Goal: Task Accomplishment & Management: Complete application form

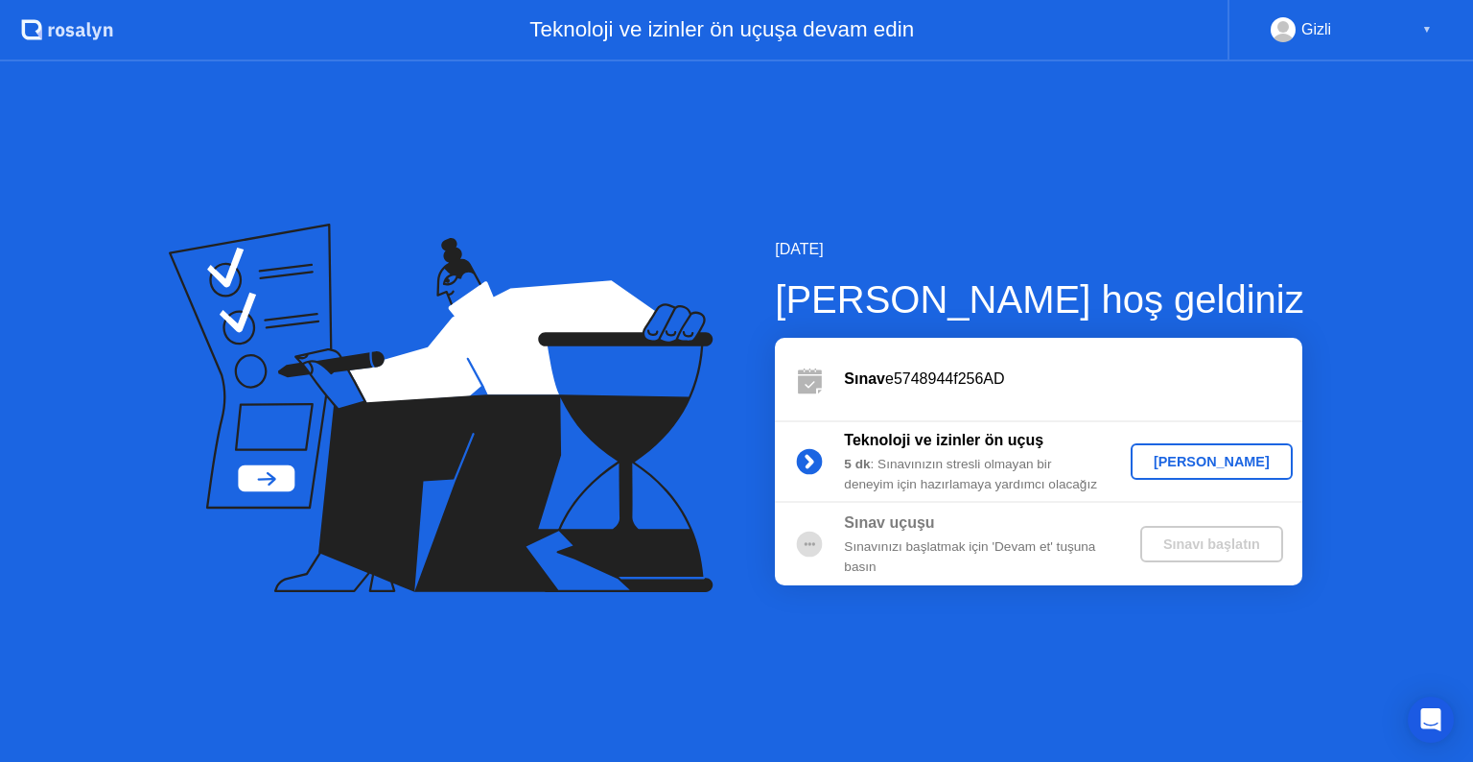
click at [1197, 461] on div "[PERSON_NAME]" at bounding box center [1212, 461] width 147 height 15
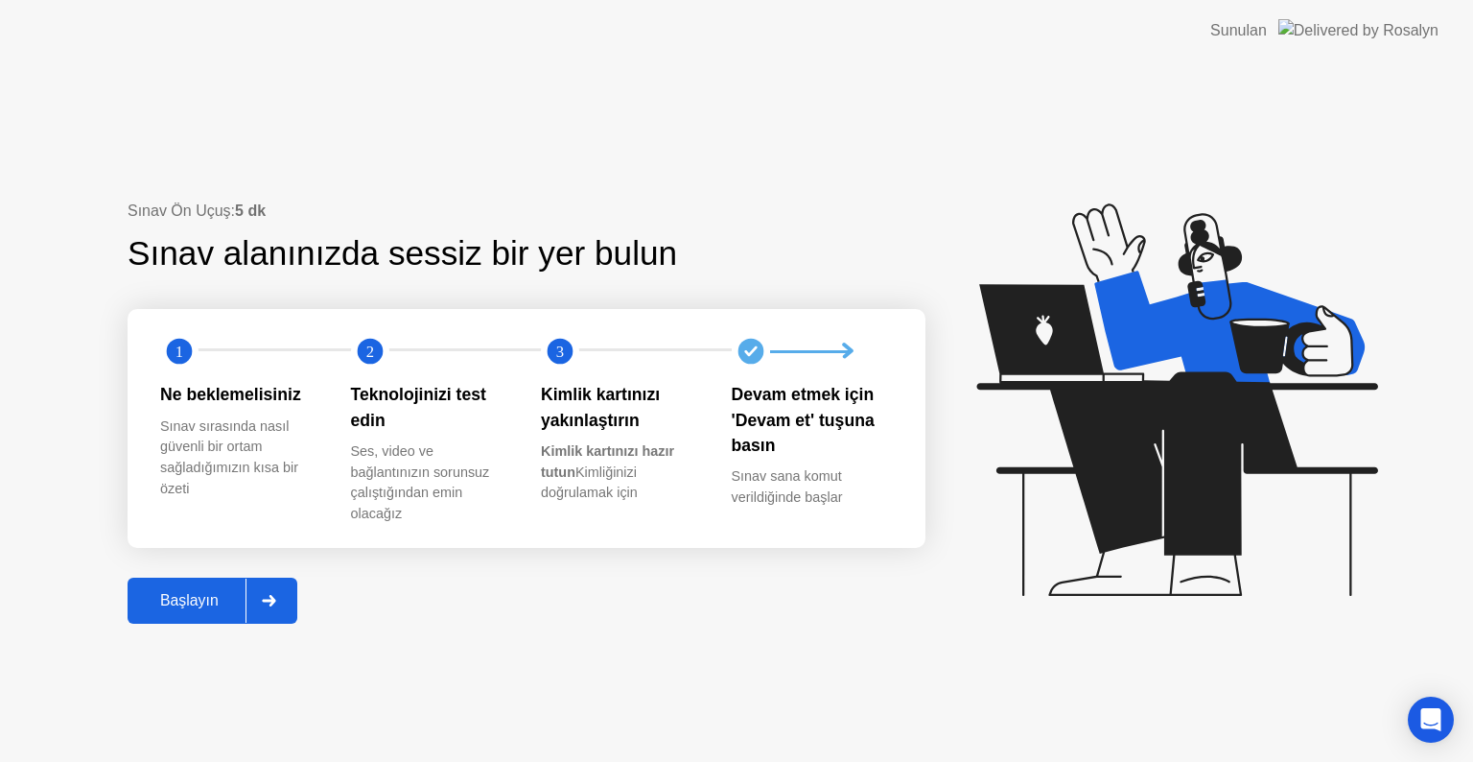
click at [275, 591] on div at bounding box center [269, 600] width 46 height 44
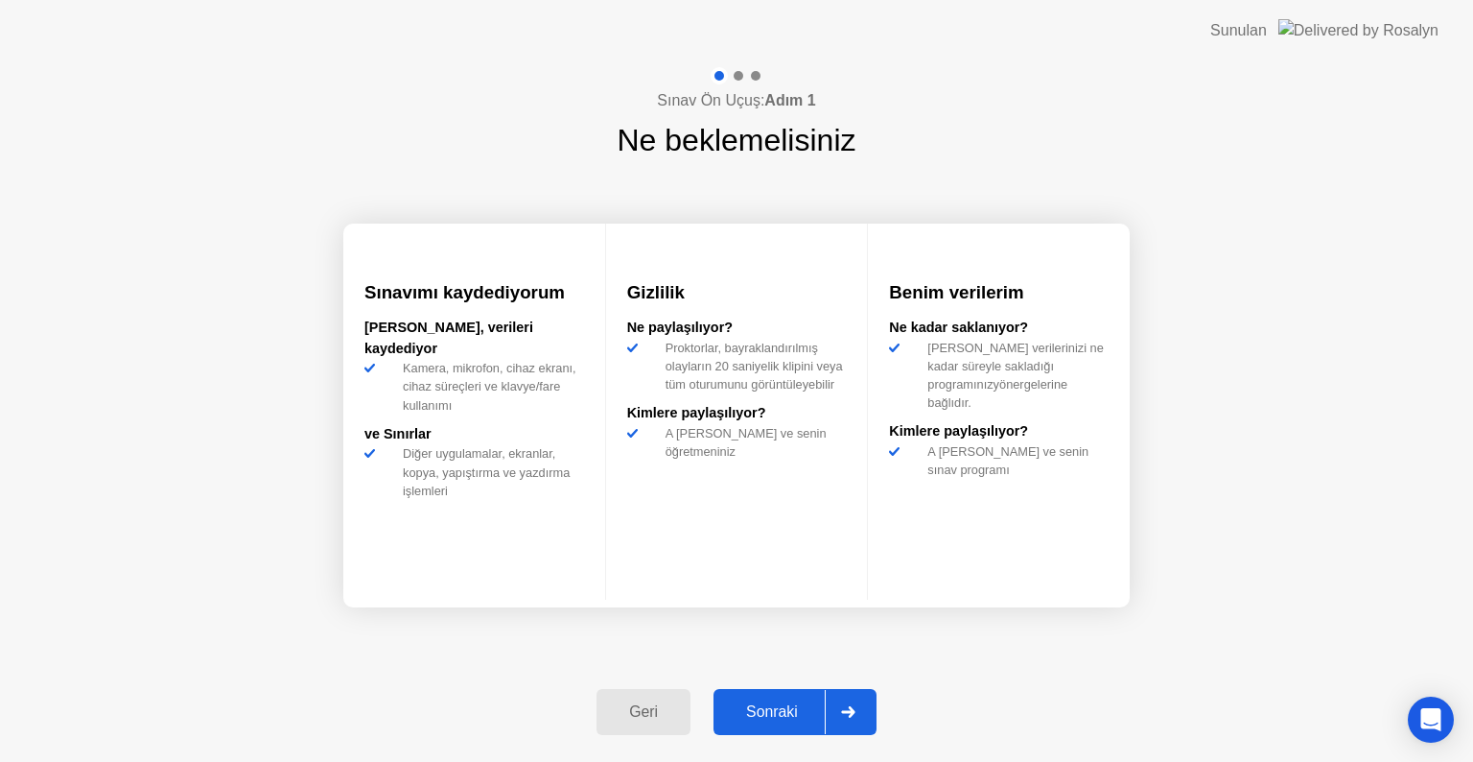
click at [851, 719] on div at bounding box center [848, 712] width 46 height 44
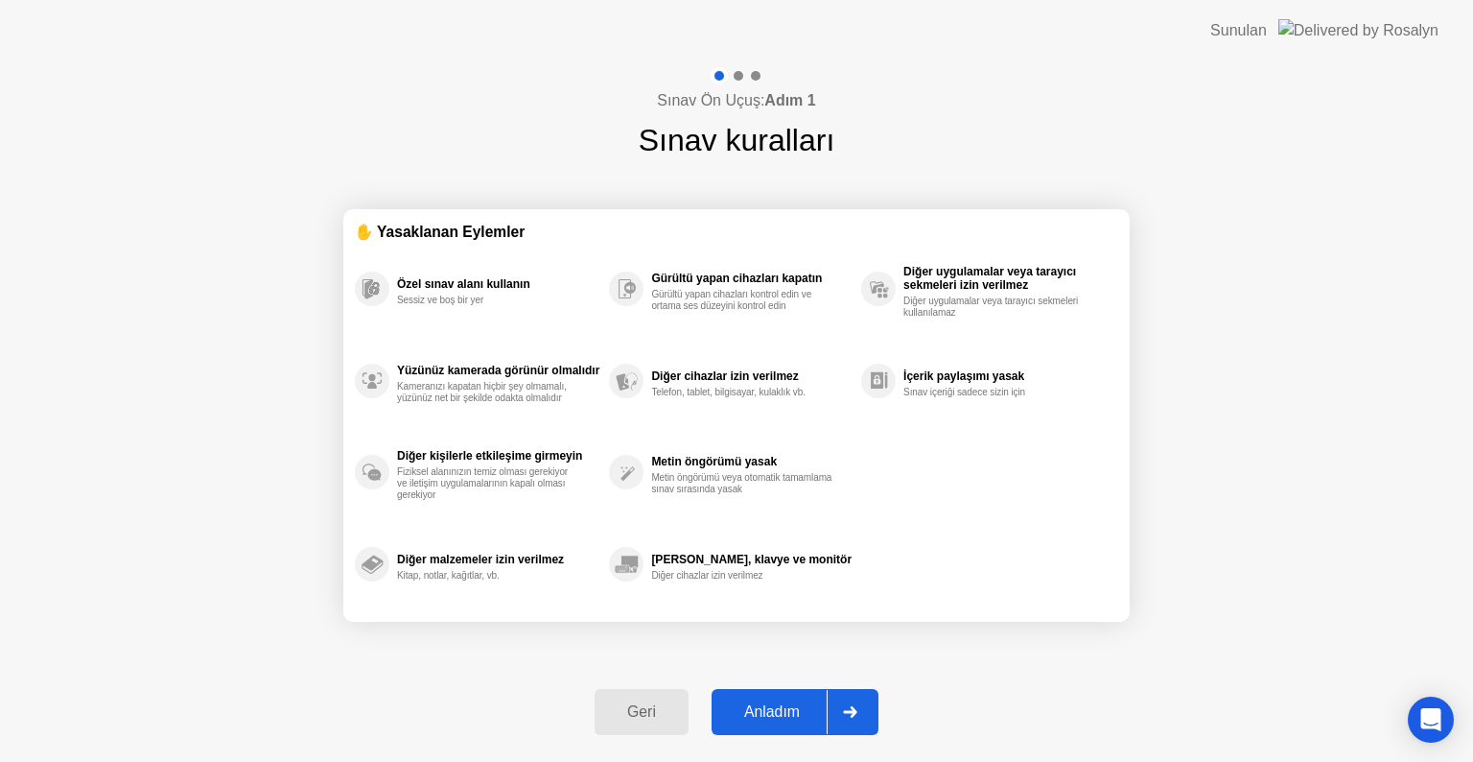
click at [772, 715] on div "Anladım" at bounding box center [772, 711] width 109 height 17
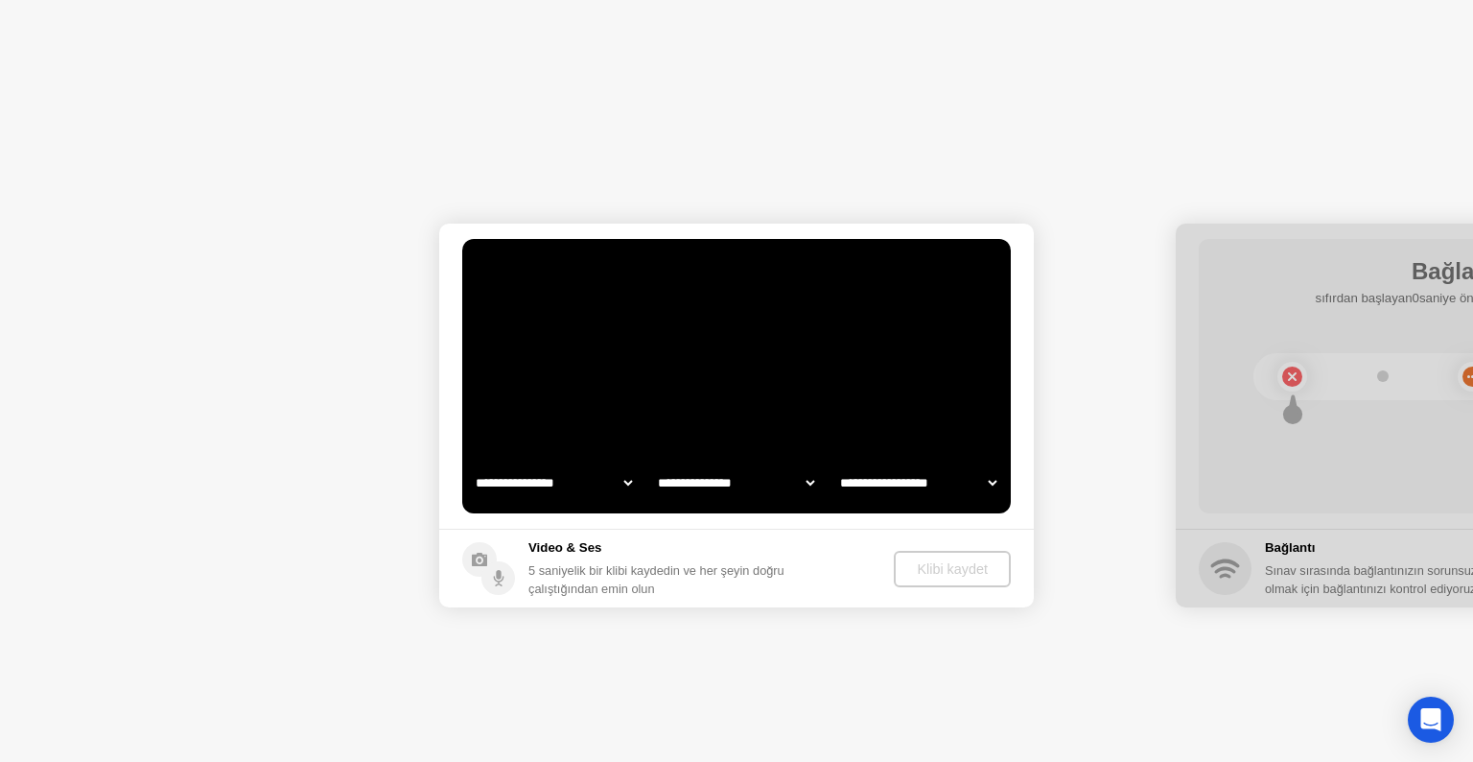
select select "**********"
select select "*******"
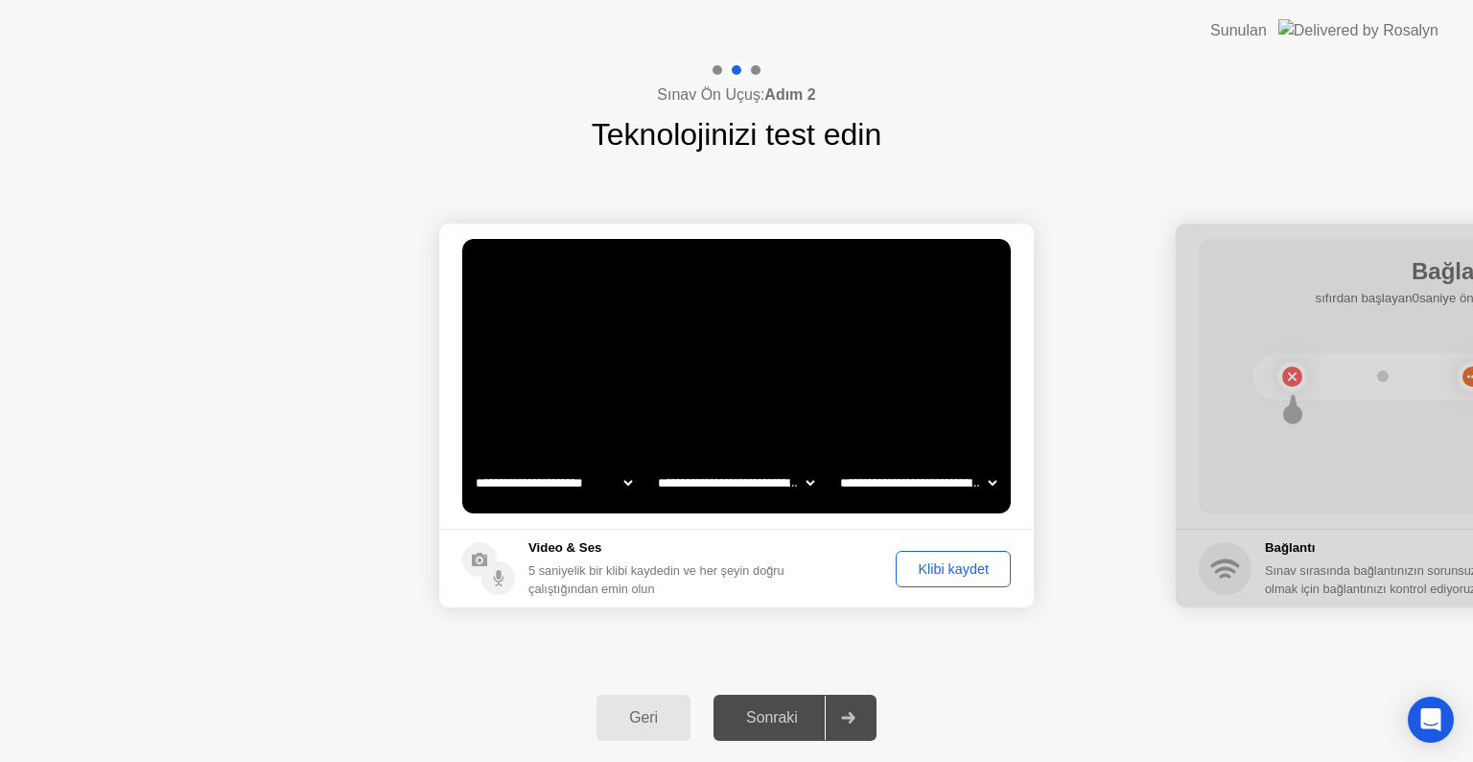
click at [944, 565] on div "Klibi kaydet" at bounding box center [954, 568] width 102 height 15
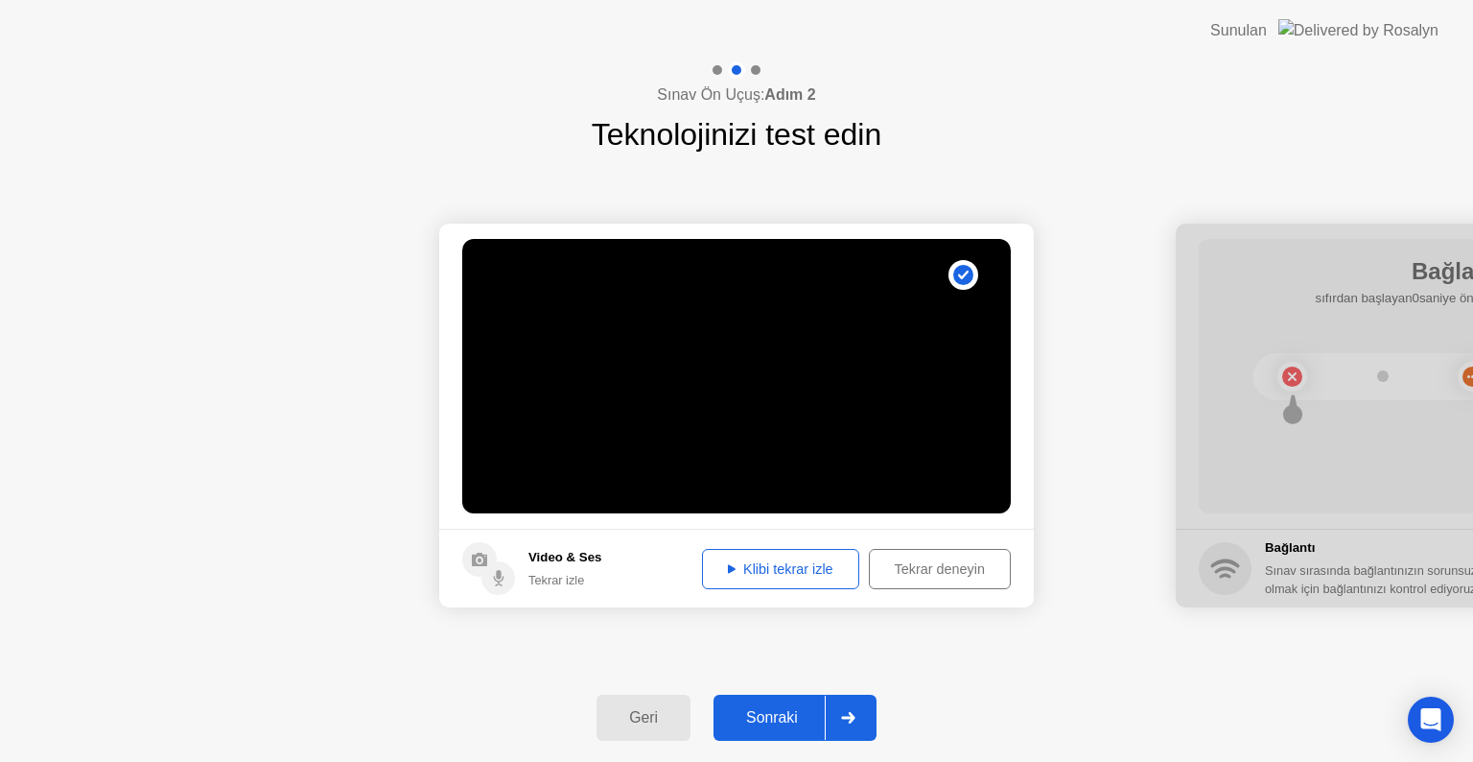
click at [701, 368] on video at bounding box center [736, 376] width 549 height 274
click at [796, 571] on div "Klibi tekrar izle" at bounding box center [781, 568] width 144 height 15
drag, startPoint x: 1283, startPoint y: 510, endPoint x: 1241, endPoint y: 504, distance: 41.8
click at [1241, 504] on div at bounding box center [1473, 416] width 595 height 384
drag, startPoint x: 1241, startPoint y: 577, endPoint x: 1219, endPoint y: 574, distance: 22.2
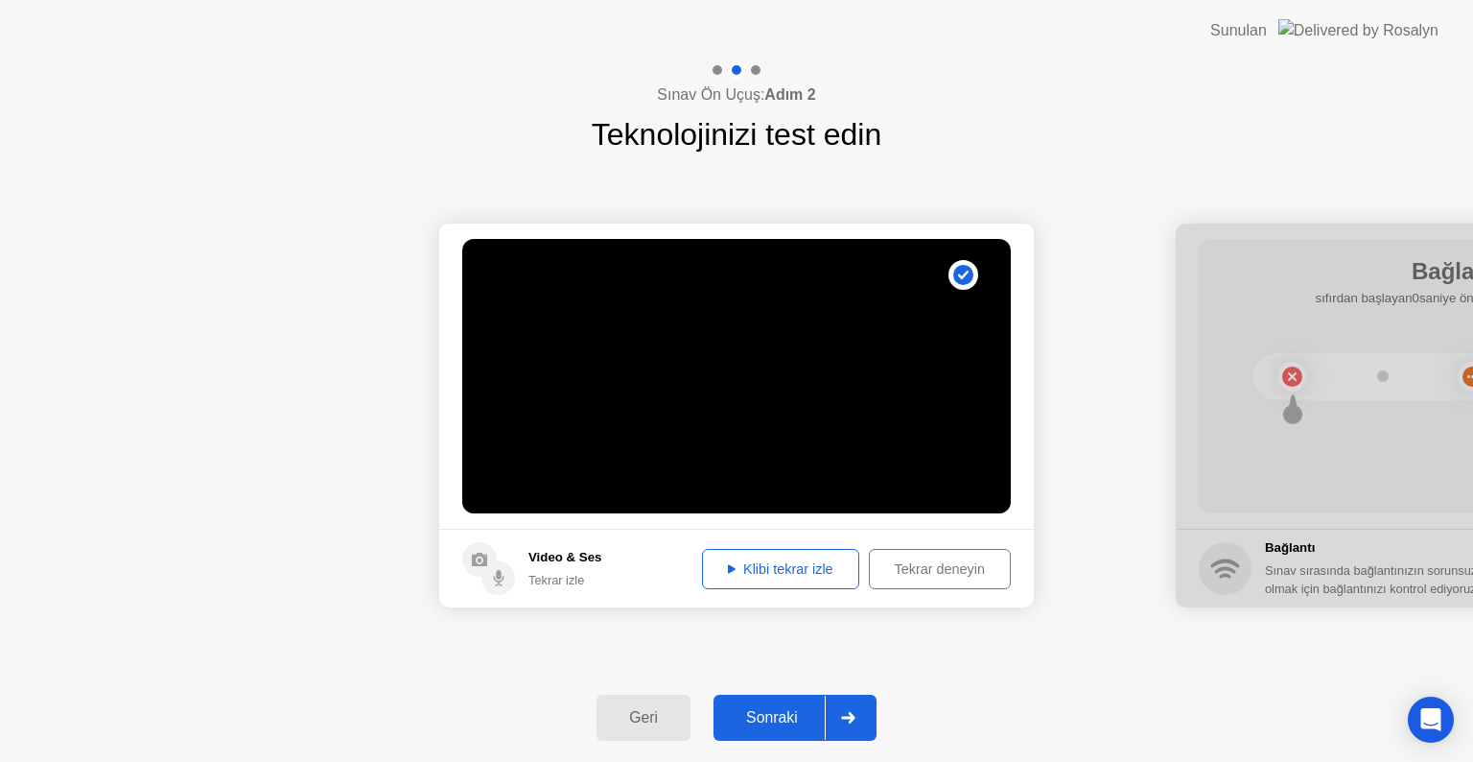
click at [1219, 574] on div at bounding box center [1473, 416] width 595 height 384
drag, startPoint x: 1301, startPoint y: 372, endPoint x: 1324, endPoint y: 263, distance: 111.8
click at [1306, 368] on div at bounding box center [1473, 416] width 595 height 384
click at [1324, 169] on div "**********" at bounding box center [736, 415] width 1473 height 516
click at [837, 711] on div at bounding box center [848, 717] width 46 height 44
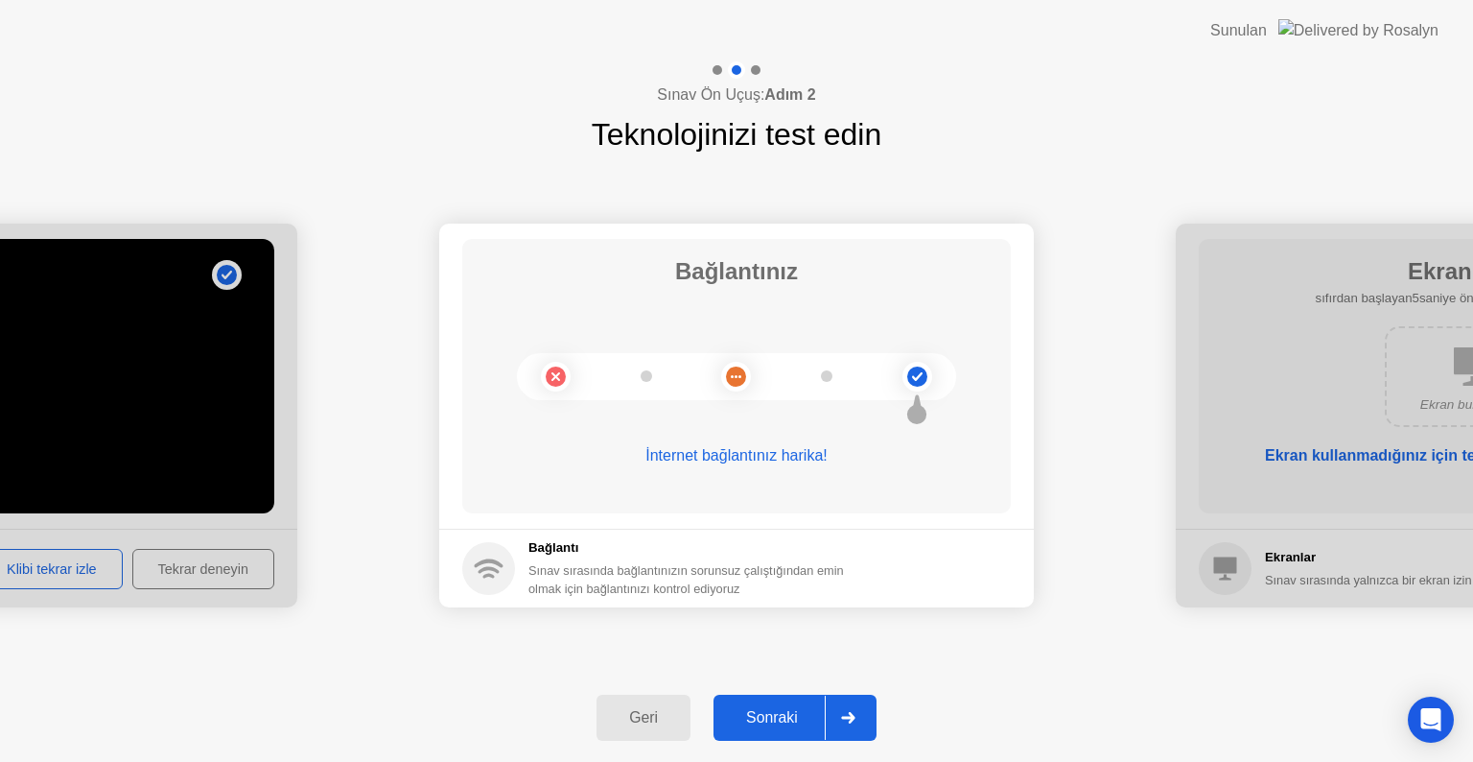
click at [856, 712] on icon at bounding box center [848, 718] width 14 height 12
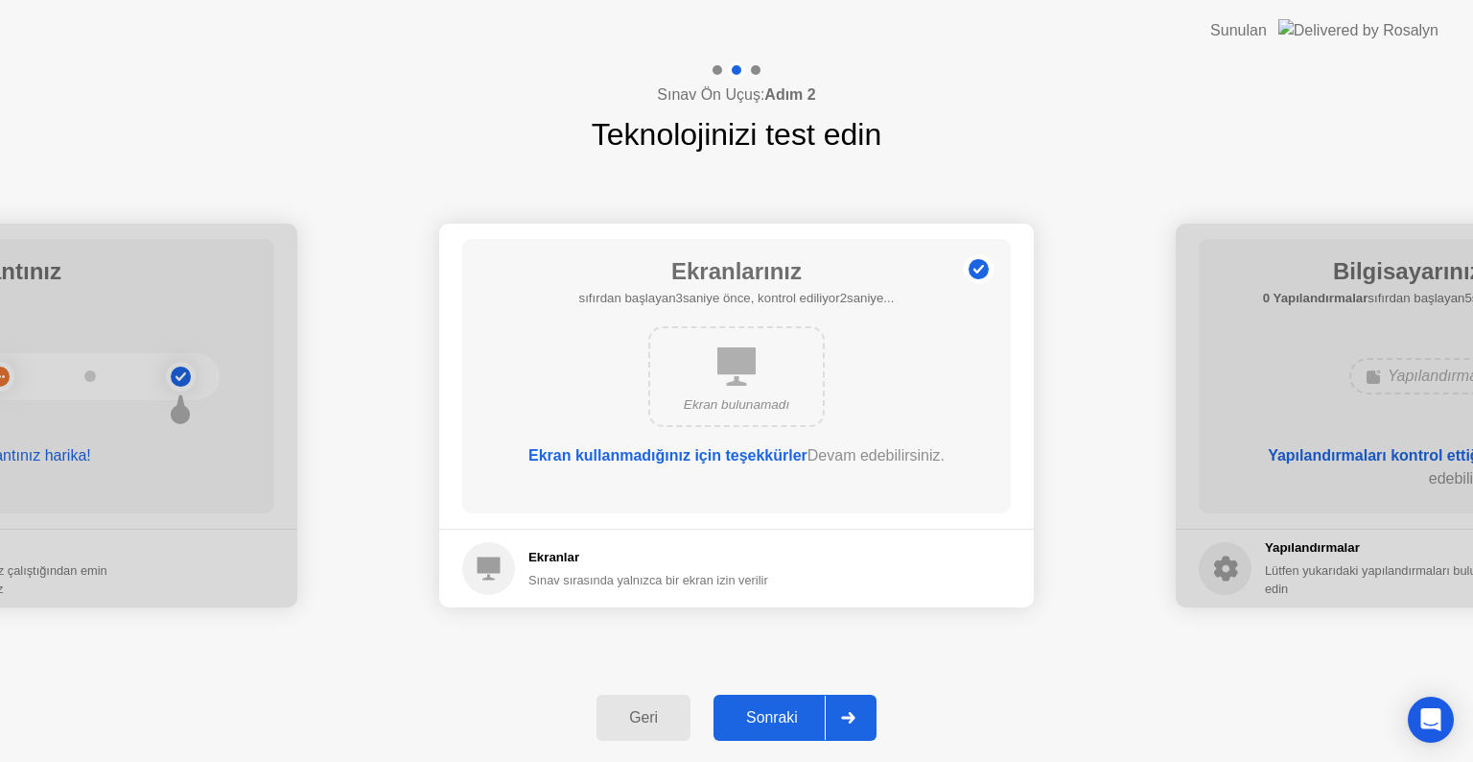
click at [799, 718] on div "Sonraki" at bounding box center [772, 717] width 106 height 17
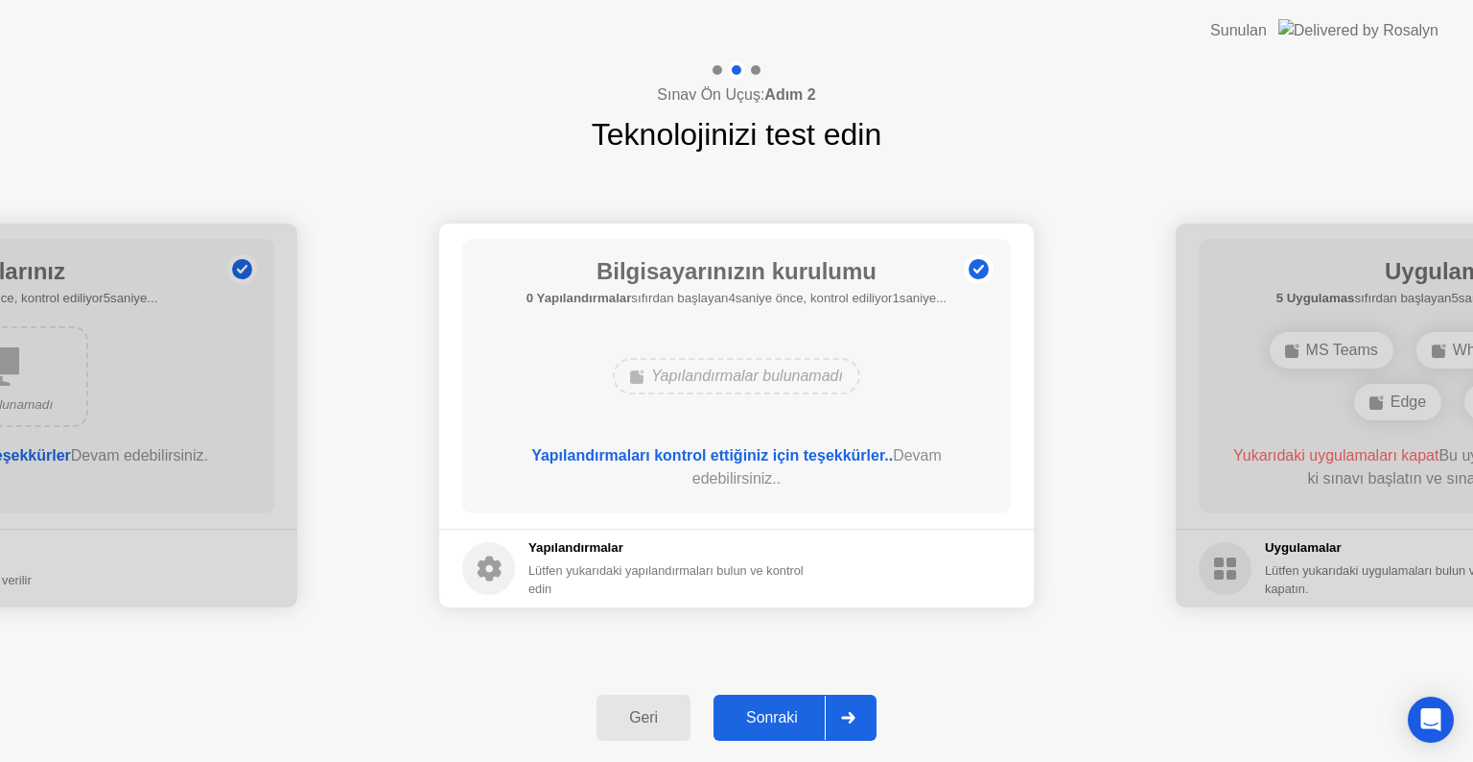
click at [784, 718] on div "Sonraki" at bounding box center [772, 717] width 106 height 17
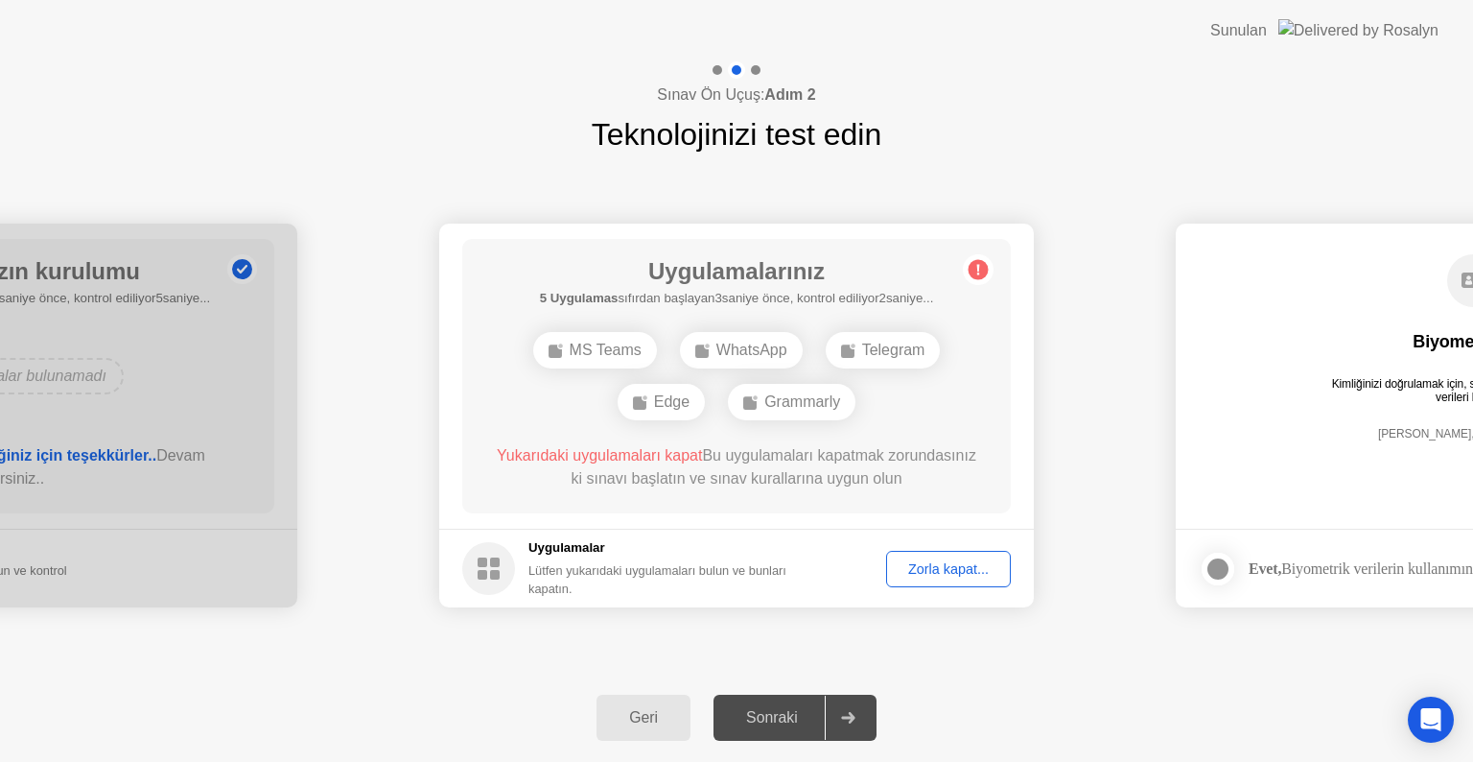
click at [982, 268] on circle at bounding box center [979, 270] width 20 height 20
click at [790, 474] on div "Yukarıdaki uygulamaları kapat Bu uygulamaları kapatmak zorundasınız ki sınavı b…" at bounding box center [737, 467] width 494 height 46
click at [921, 564] on div "Zorla kapat..." at bounding box center [948, 568] width 111 height 15
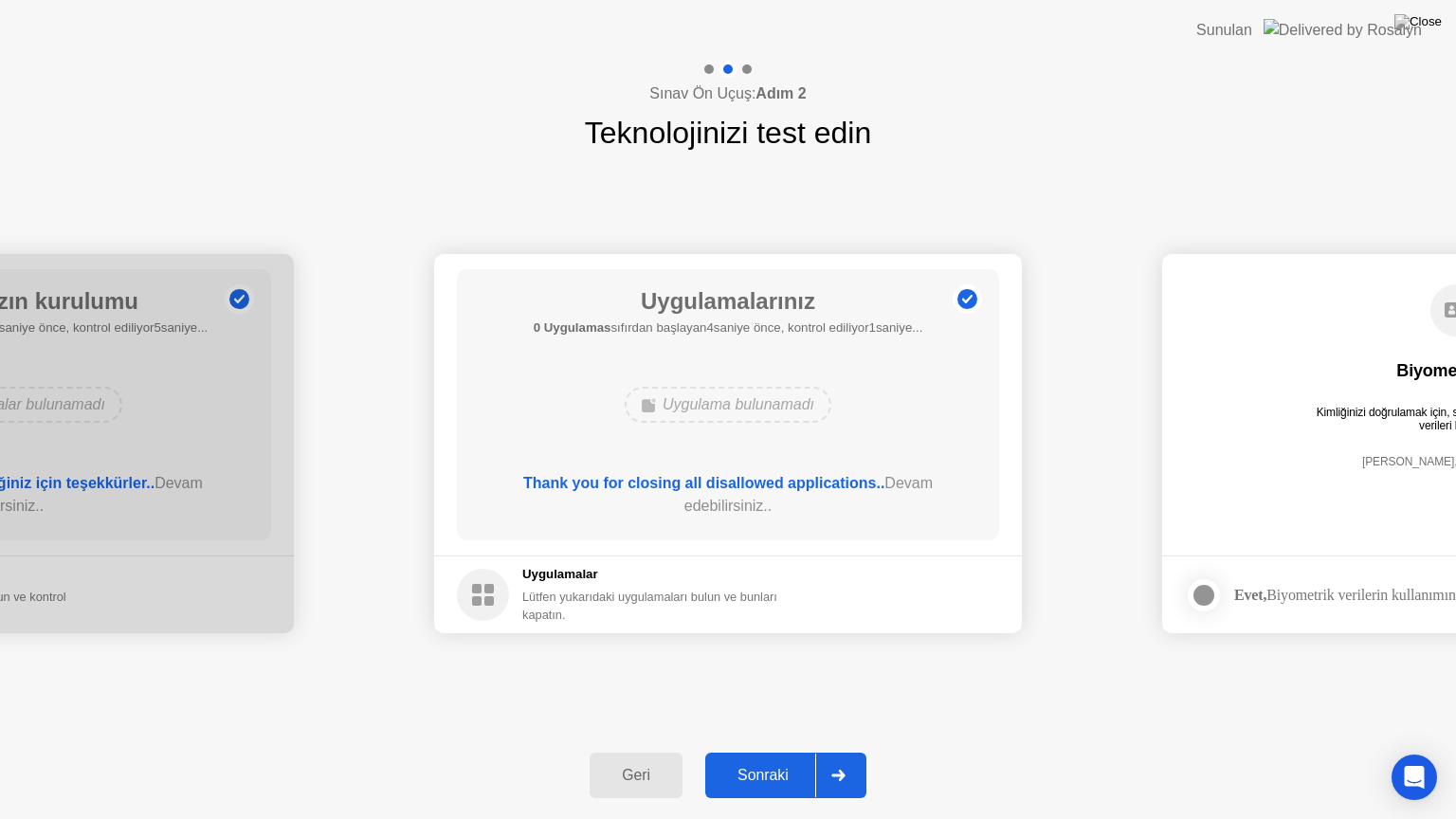
click at [784, 752] on div "Sonraki" at bounding box center [763, 775] width 105 height 17
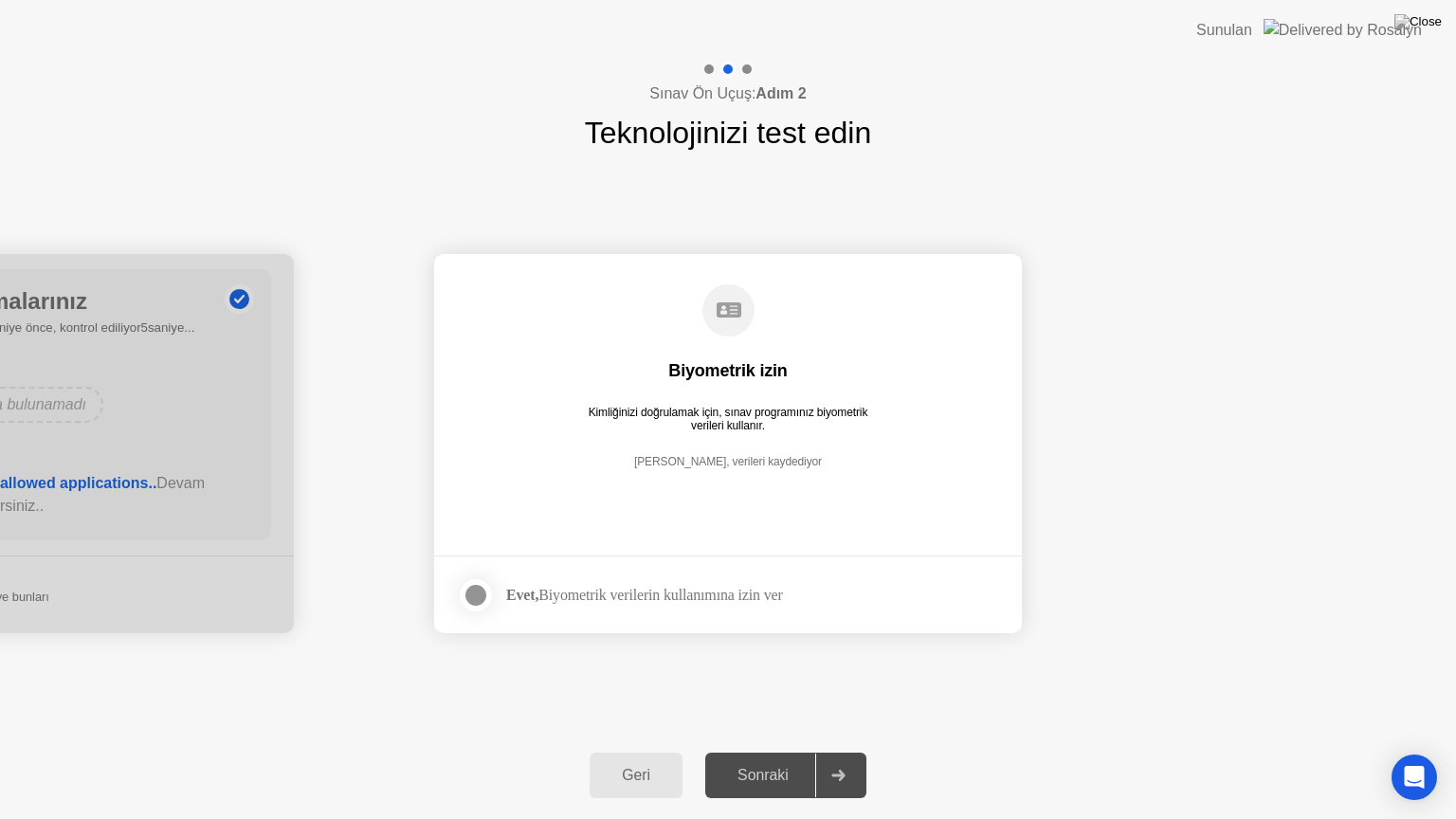
click at [504, 593] on label at bounding box center [481, 595] width 49 height 38
click at [765, 752] on div "Sonraki" at bounding box center [763, 775] width 105 height 17
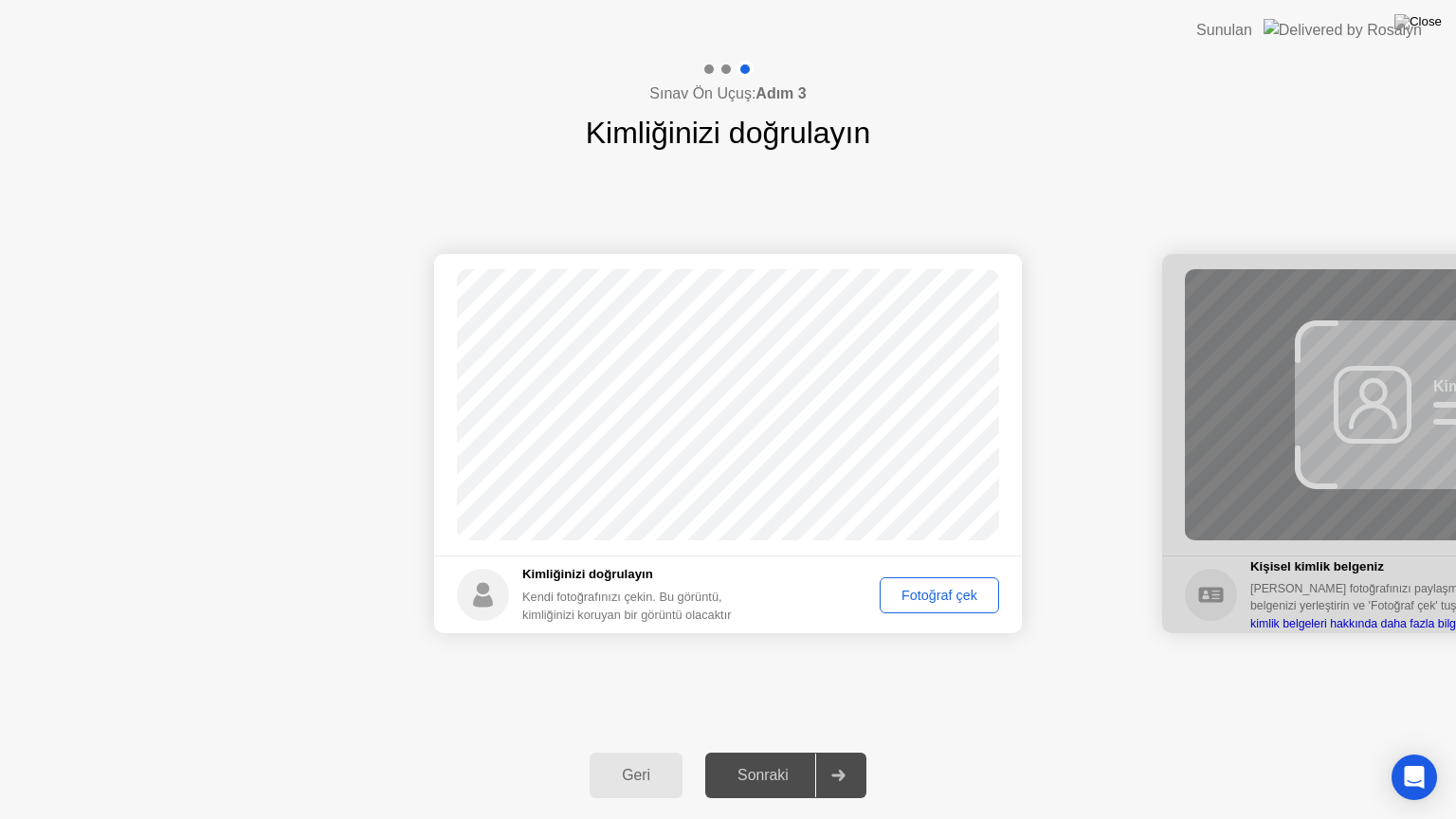
click at [954, 601] on div "Fotoğraf çek" at bounding box center [939, 595] width 106 height 15
click at [777, 752] on div "Sonraki" at bounding box center [763, 775] width 105 height 17
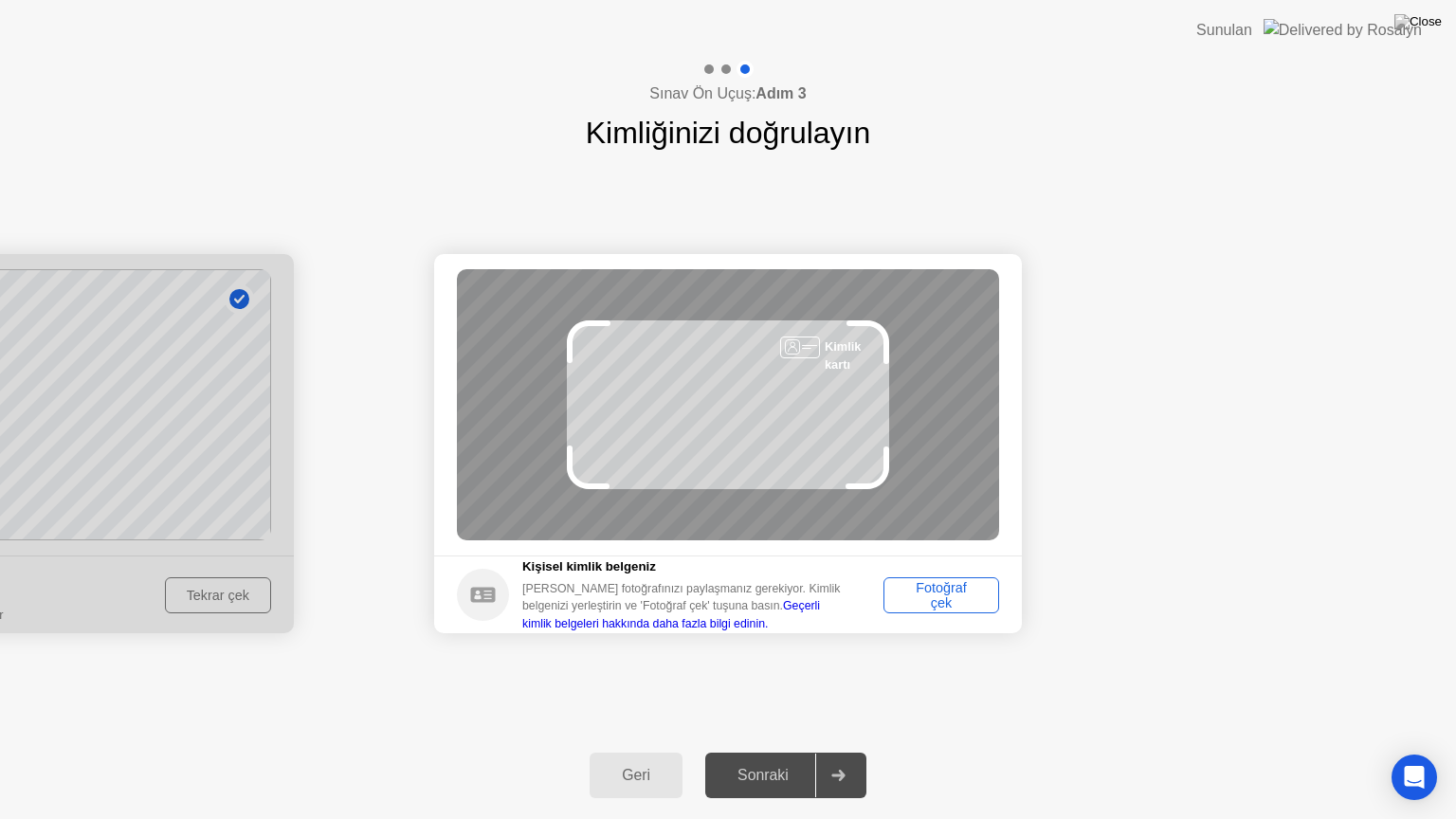
click at [954, 599] on div "Fotoğraf çek" at bounding box center [942, 595] width 103 height 31
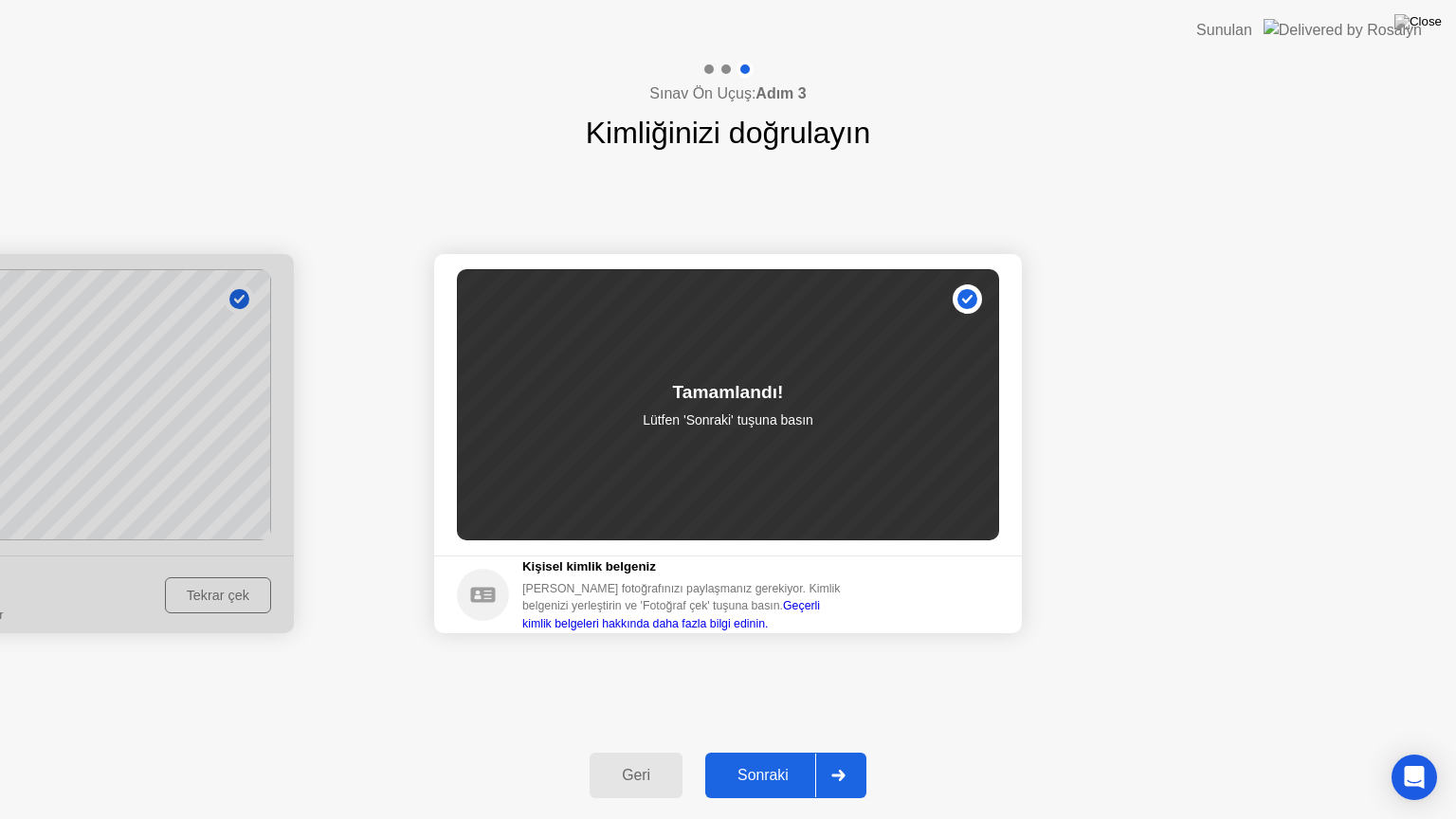
click at [778, 752] on div "Sonraki" at bounding box center [763, 775] width 105 height 17
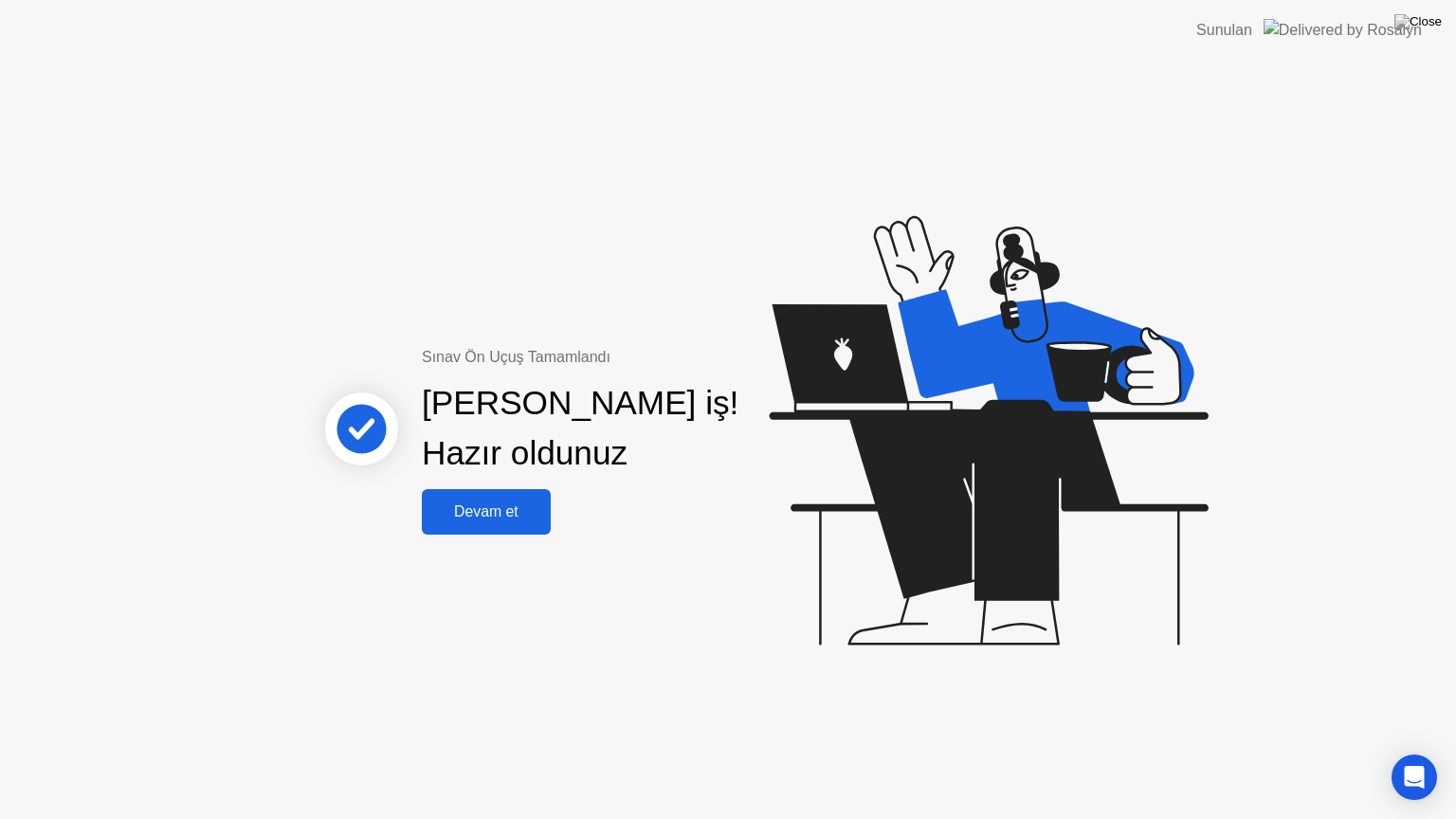
click at [463, 526] on button "Devam et" at bounding box center [486, 512] width 128 height 45
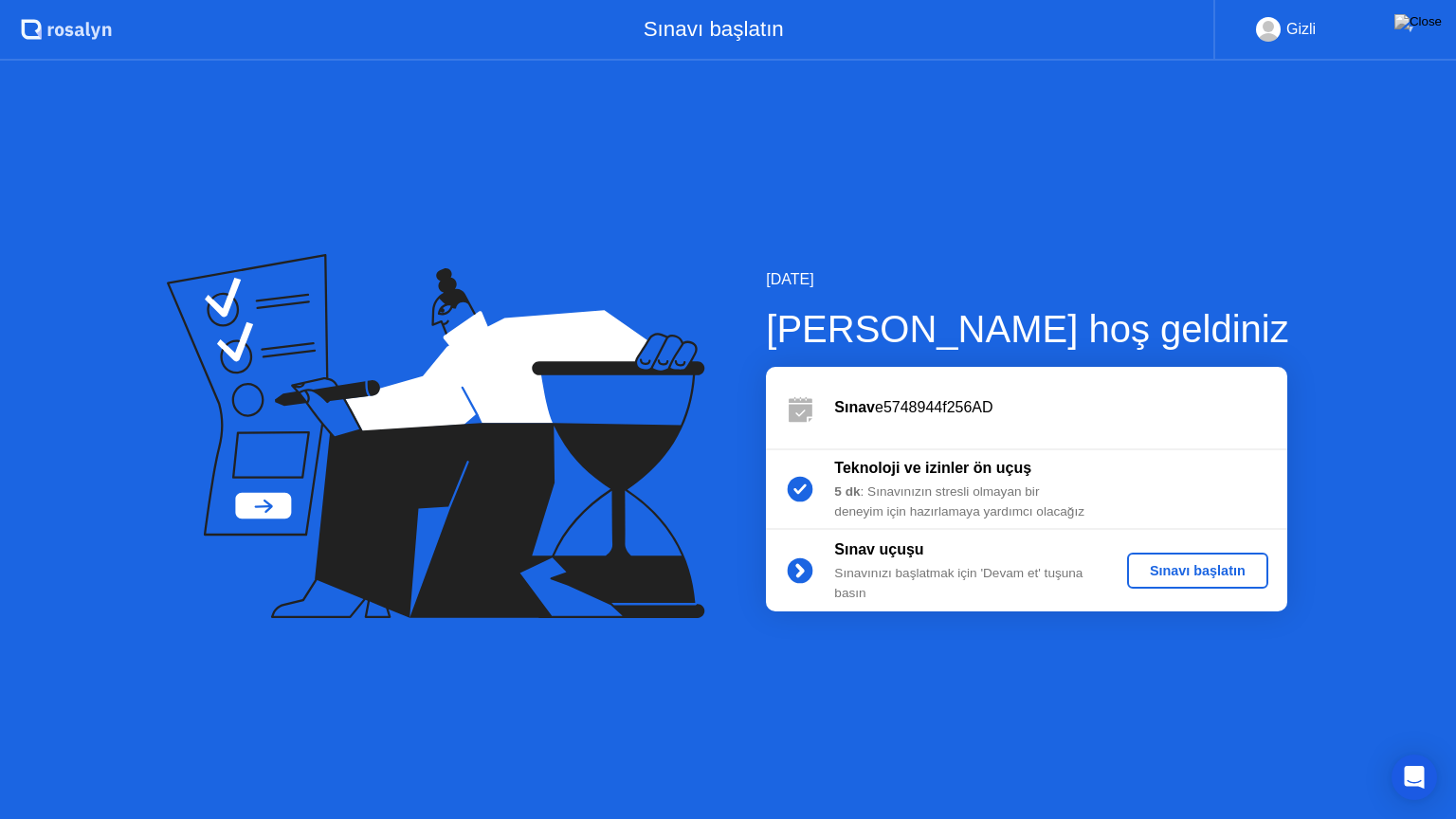
click at [1183, 567] on div "Sınavı başlatın" at bounding box center [1198, 570] width 127 height 15
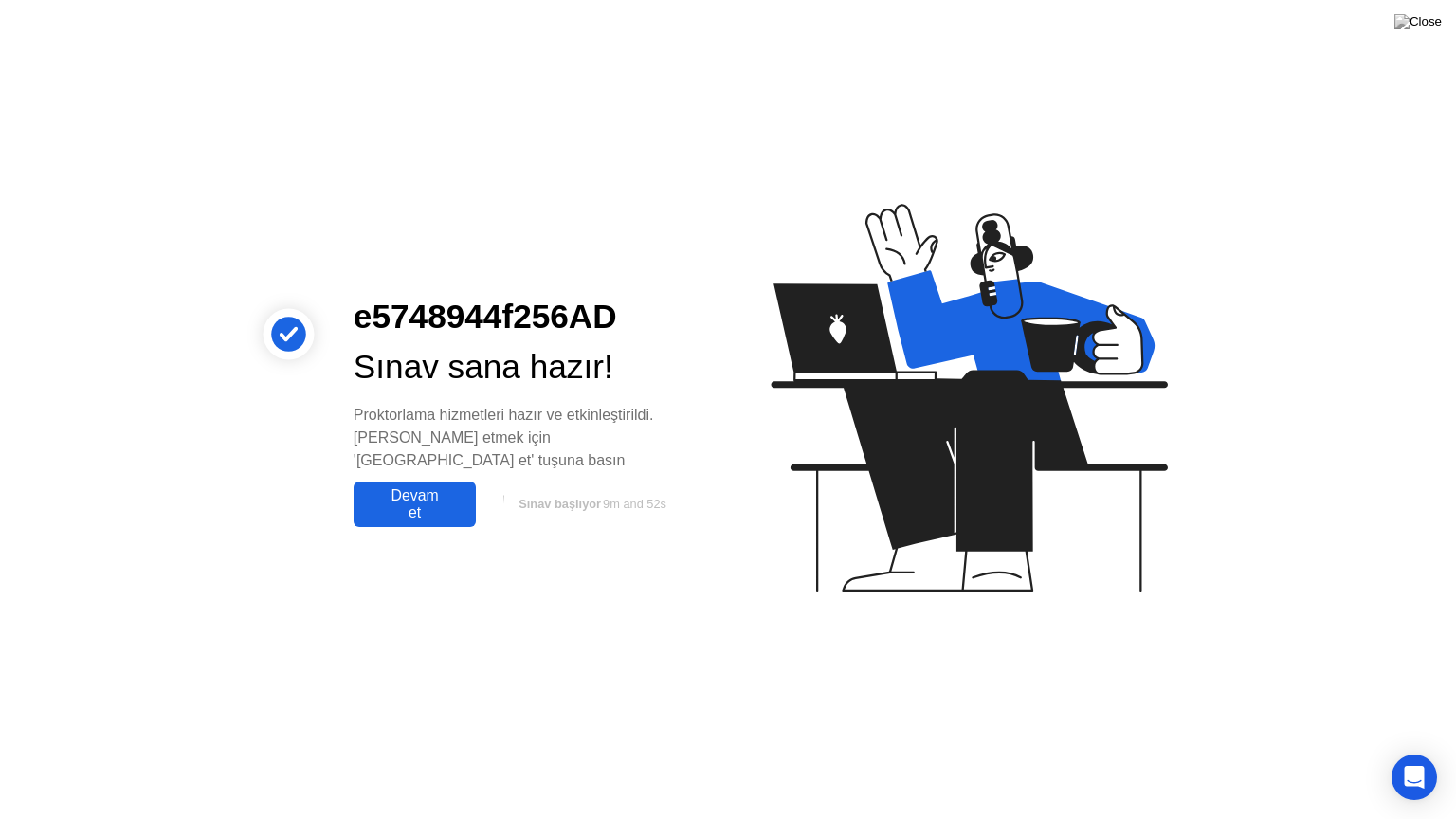
click at [434, 491] on div "Devam et" at bounding box center [415, 504] width 111 height 35
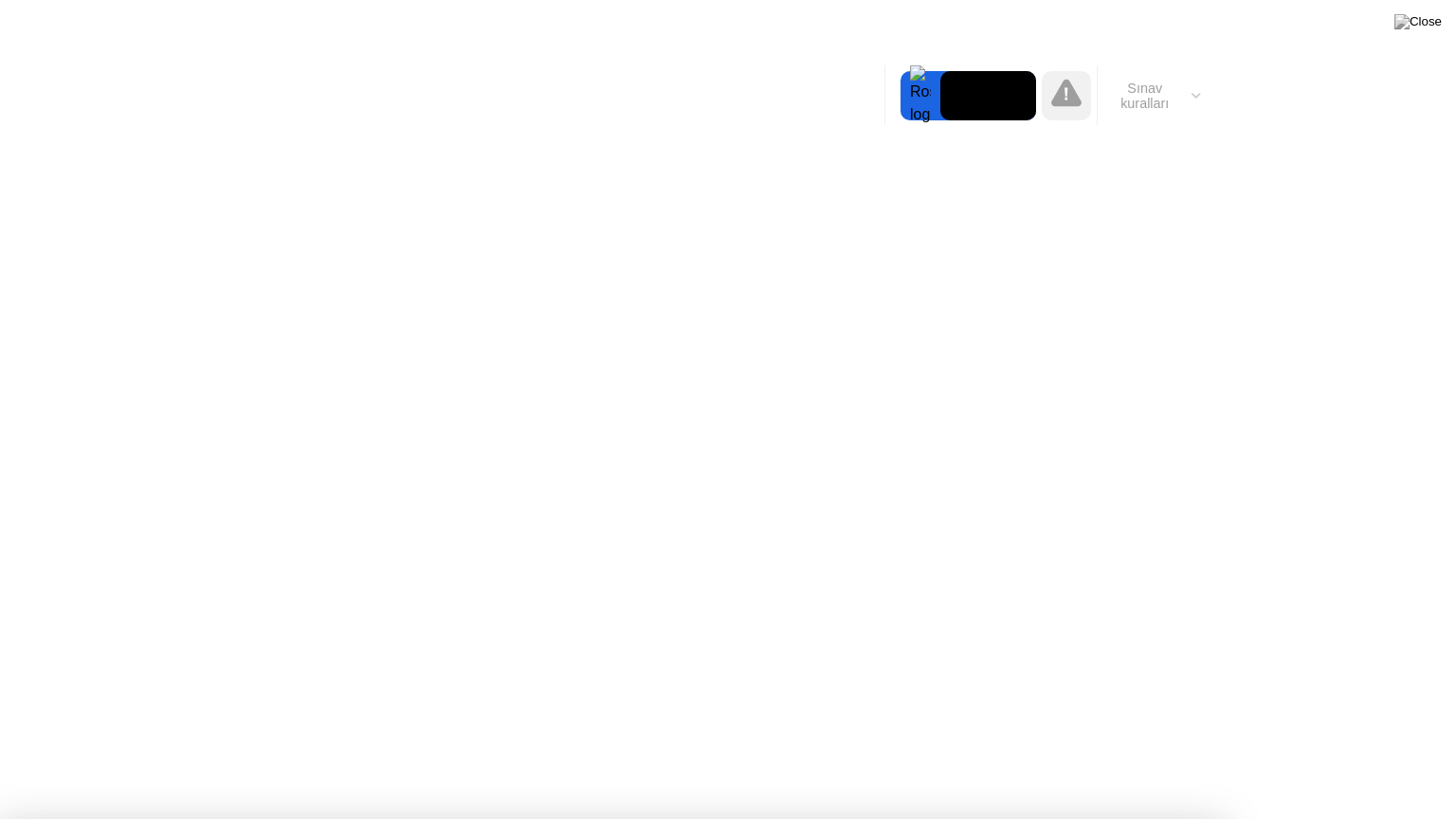
click at [1139, 103] on button "Sınav kuralları" at bounding box center [1153, 96] width 109 height 33
drag, startPoint x: 797, startPoint y: 467, endPoint x: 993, endPoint y: 459, distance: 196.2
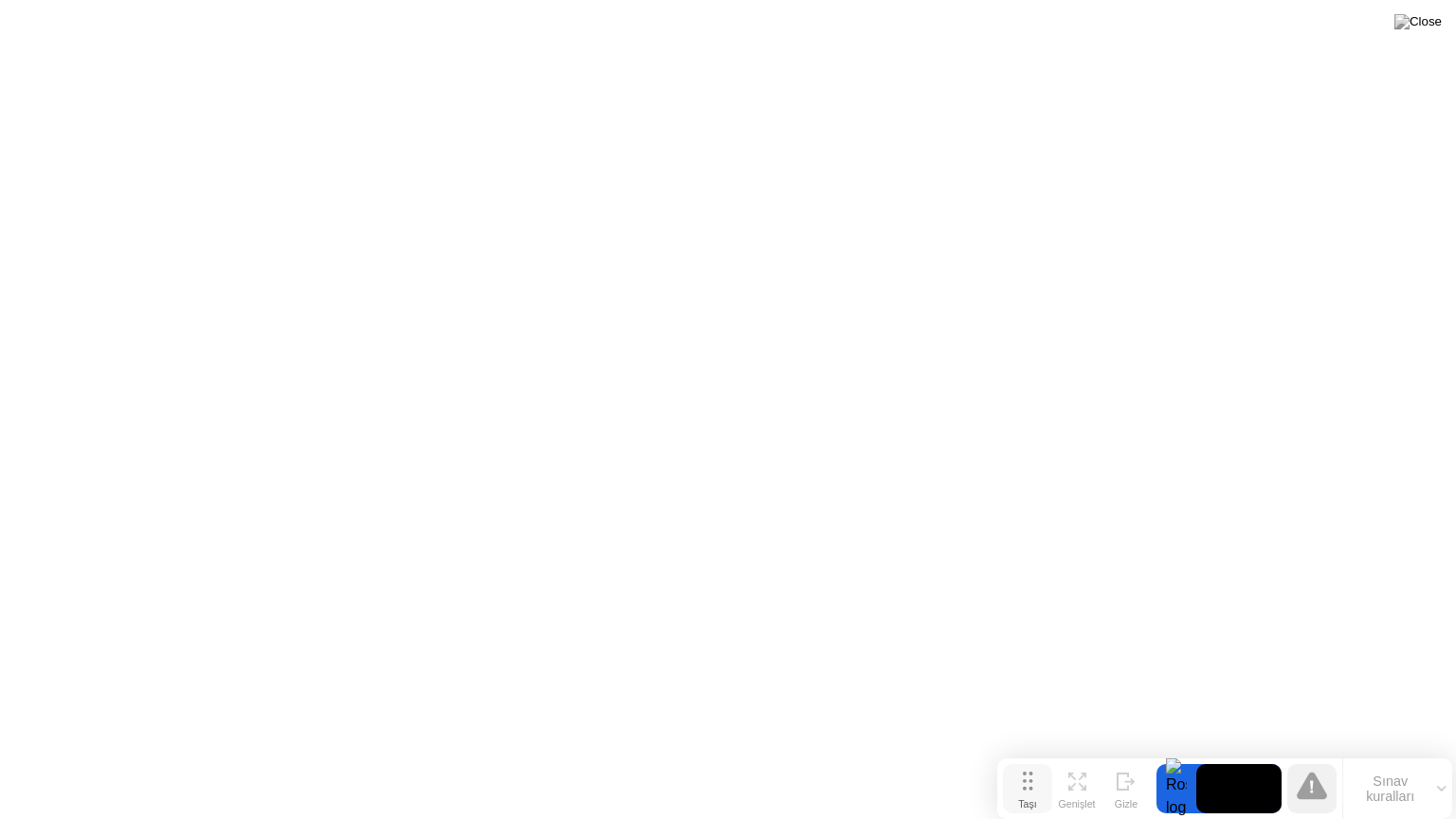
drag, startPoint x: 523, startPoint y: 784, endPoint x: 1013, endPoint y: 789, distance: 490.0
click at [1013, 752] on button "Taşı" at bounding box center [1028, 788] width 49 height 49
click at [1121, 752] on div "Gizle" at bounding box center [1120, 804] width 23 height 12
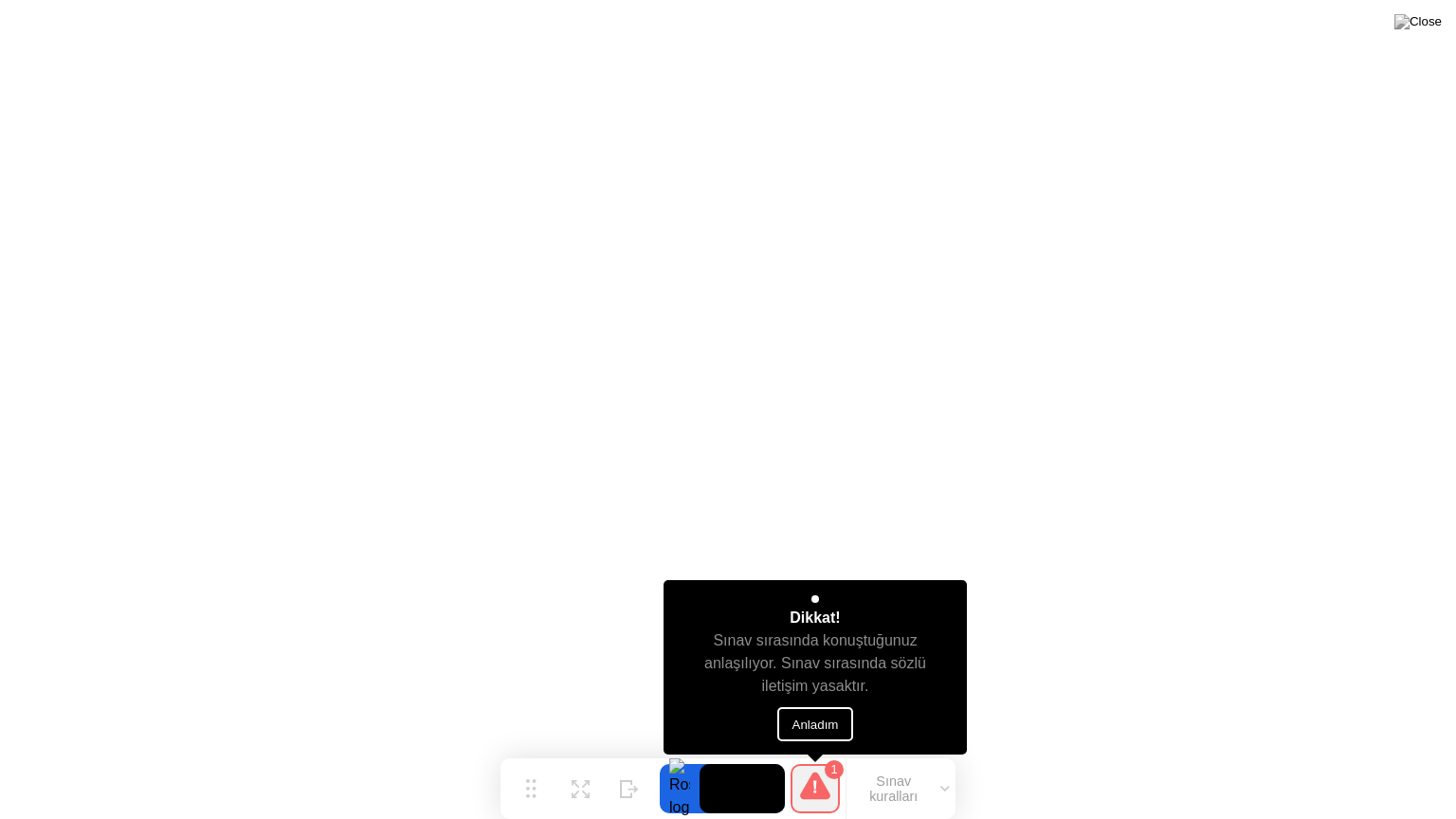
click at [817, 716] on button "Anladım" at bounding box center [816, 724] width 77 height 35
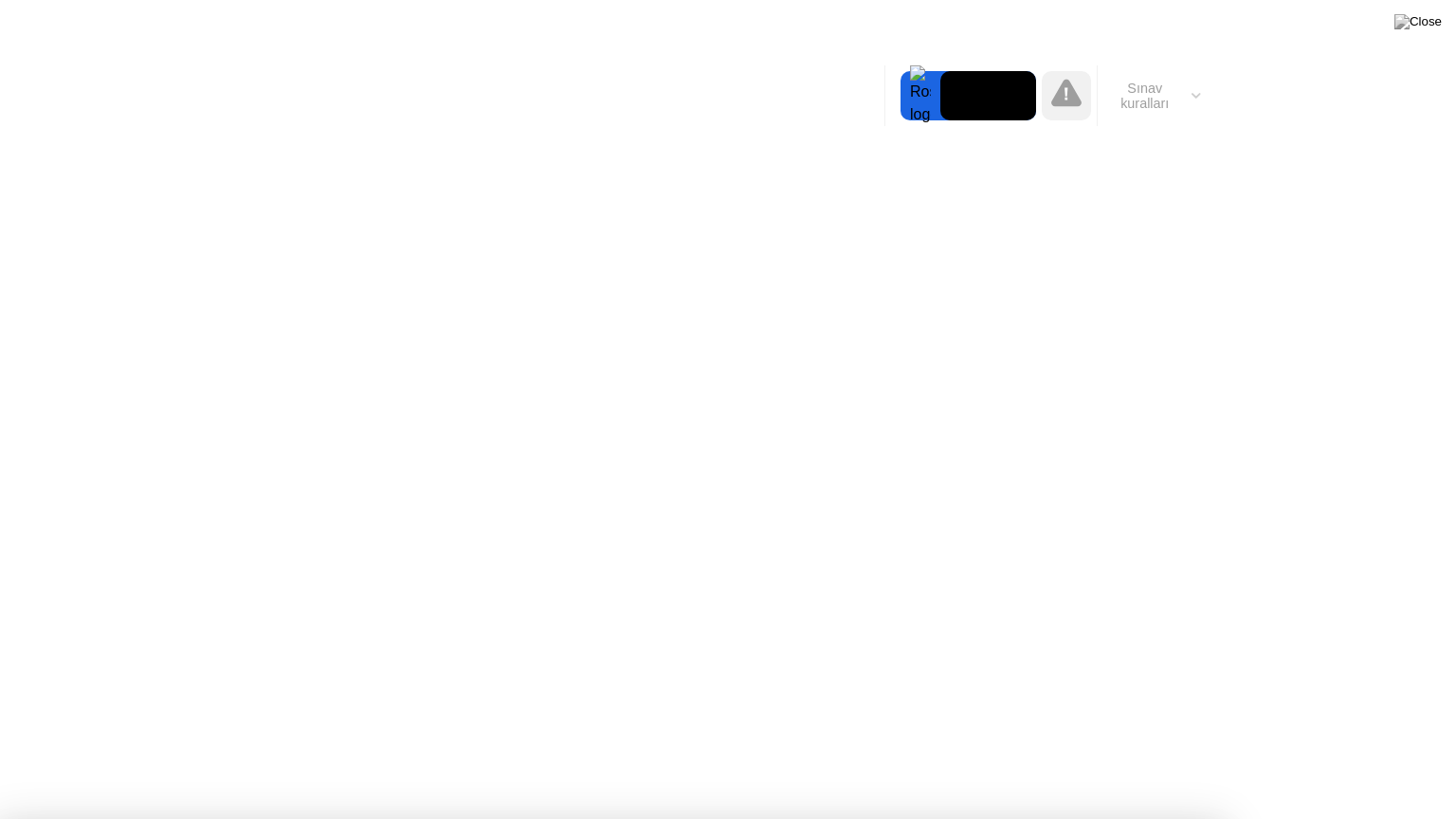
drag, startPoint x: 510, startPoint y: 100, endPoint x: 524, endPoint y: 174, distance: 75.3
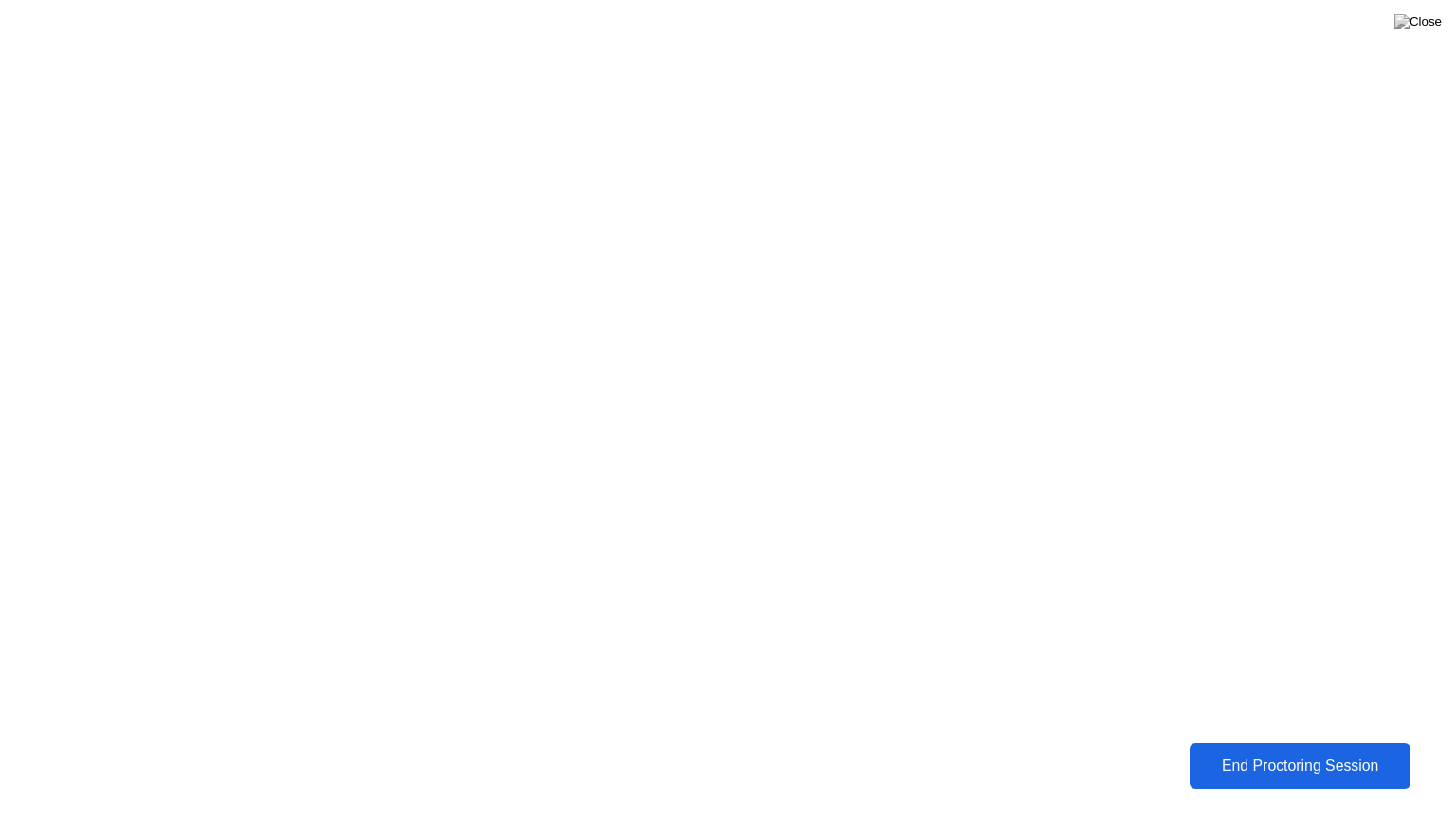
click at [1251, 752] on div "End Proctoring Session" at bounding box center [1301, 765] width 210 height 17
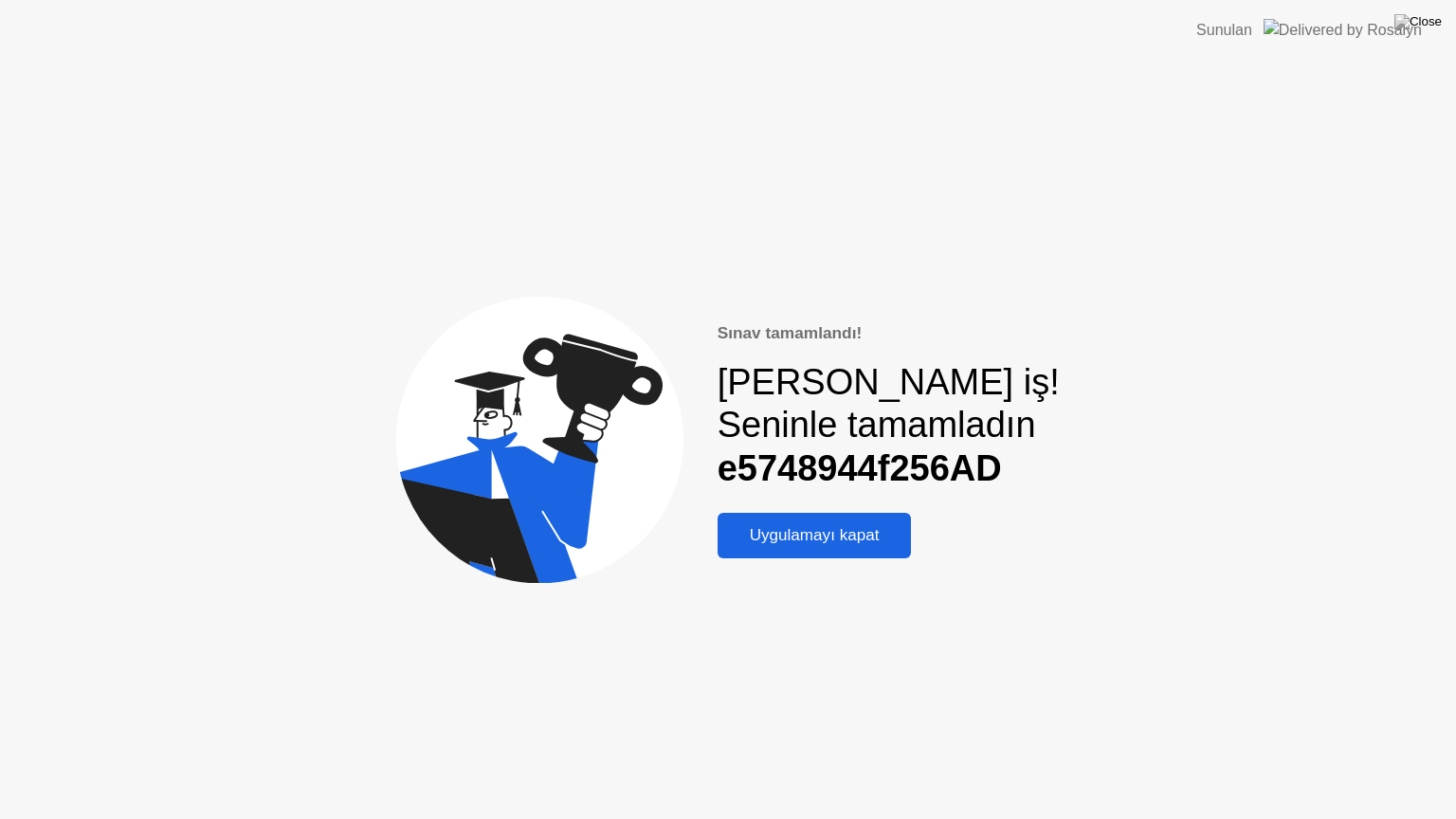
click at [896, 539] on div "Uygulamayı kapat" at bounding box center [814, 534] width 183 height 19
